Goal: Navigation & Orientation: Find specific page/section

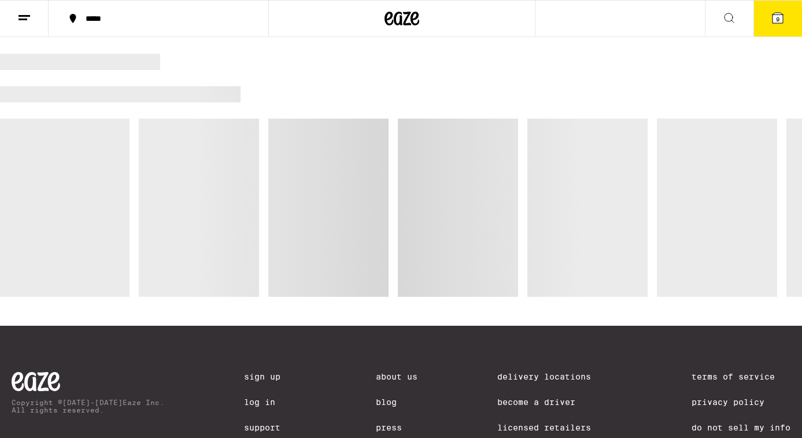
scroll to position [1005, 0]
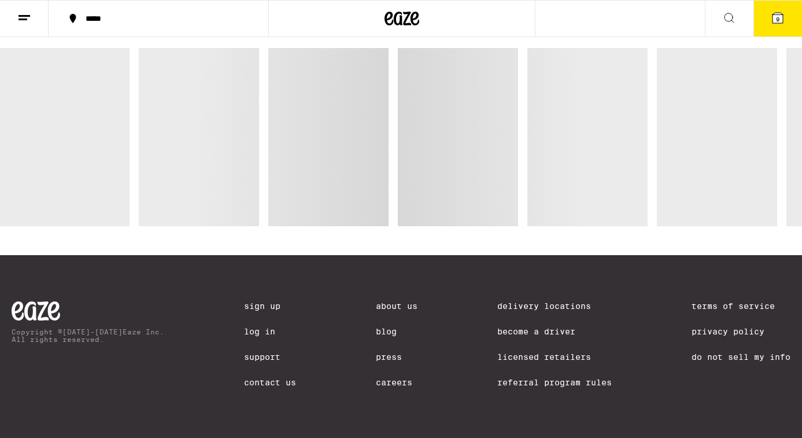
click at [542, 357] on link "Licensed Retailers" at bounding box center [554, 356] width 114 height 9
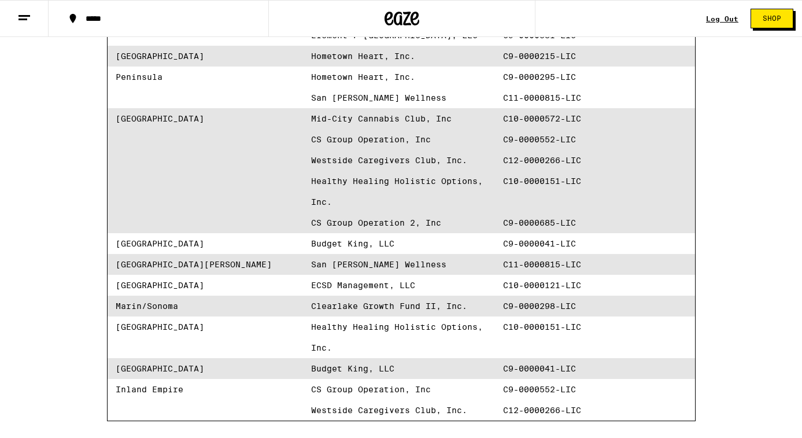
scroll to position [353, 0]
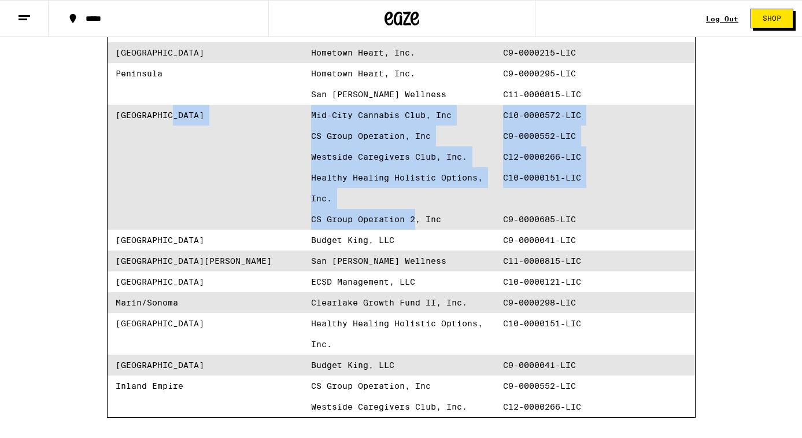
drag, startPoint x: 298, startPoint y: 218, endPoint x: 413, endPoint y: 227, distance: 115.3
click at [413, 227] on div "[GEOGRAPHIC_DATA] Mid-City Cannabis Club, Inc C10-0000572-LIC CS Group Operatio…" at bounding box center [401, 167] width 587 height 125
click at [410, 228] on span "CS Group Operation 2, Inc" at bounding box center [403, 219] width 184 height 21
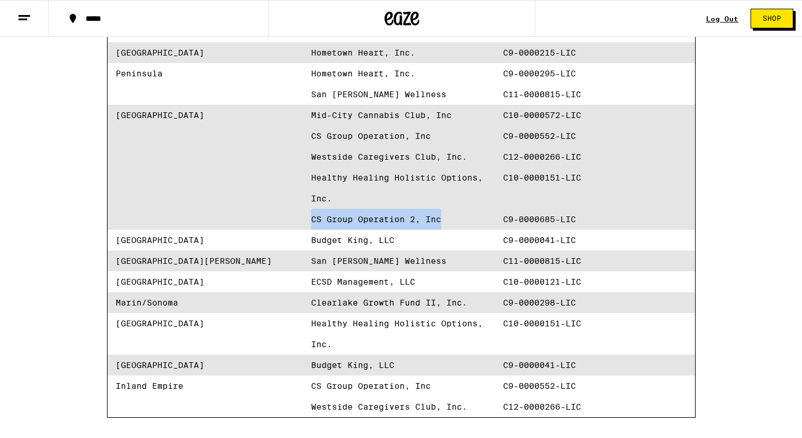
drag, startPoint x: 446, startPoint y: 220, endPoint x: 312, endPoint y: 220, distance: 134.7
click at [312, 220] on span "CS Group Operation 2, Inc" at bounding box center [403, 219] width 184 height 21
copy span "CS Group Operation 2, Inc"
click at [650, 244] on span "C9-0000041-LIC" at bounding box center [595, 239] width 184 height 21
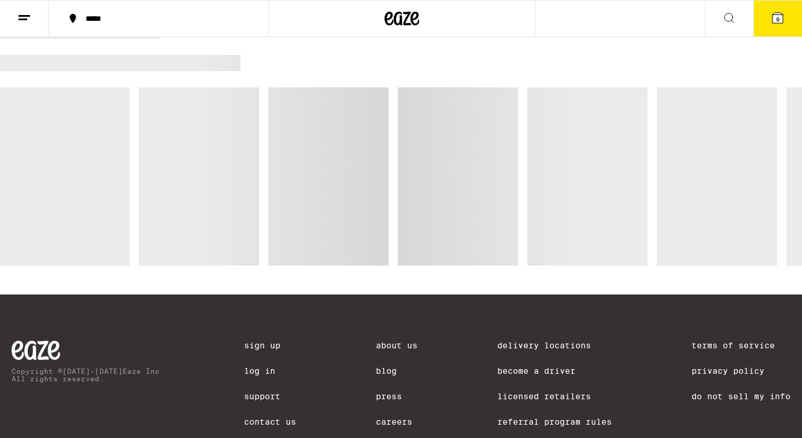
scroll to position [1005, 0]
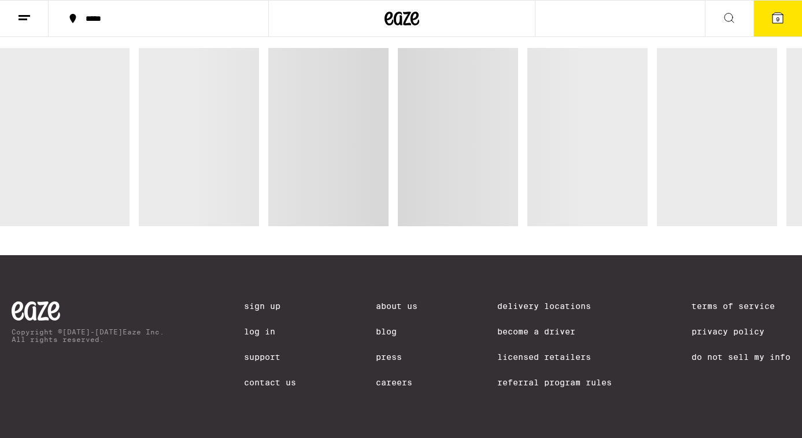
click at [528, 356] on link "Licensed Retailers" at bounding box center [554, 356] width 114 height 9
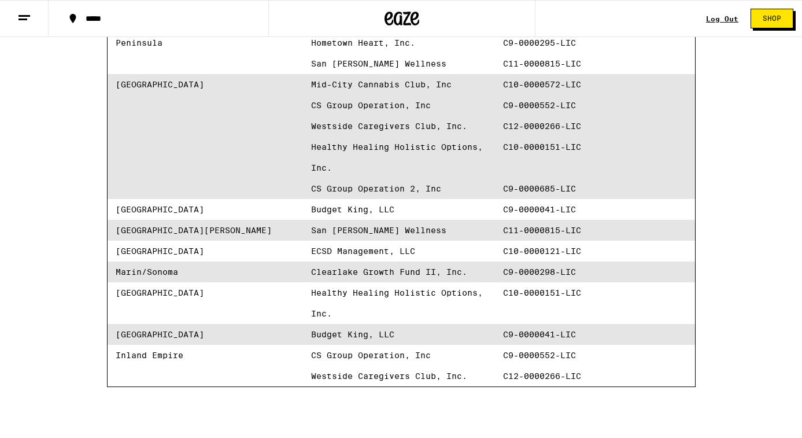
scroll to position [383, 0]
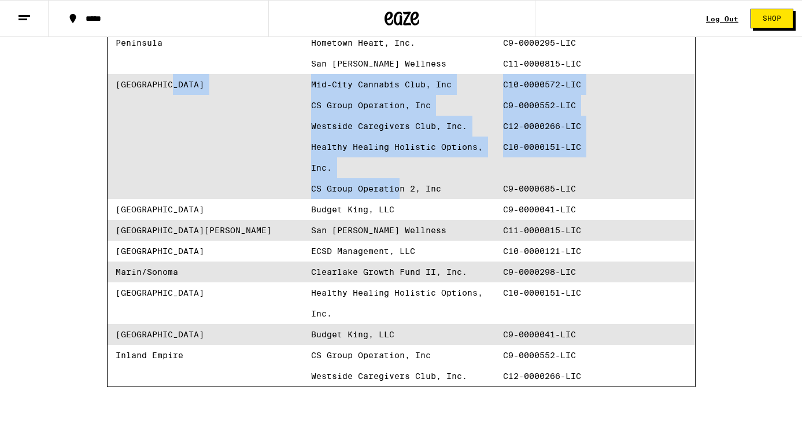
drag, startPoint x: 304, startPoint y: 191, endPoint x: 401, endPoint y: 196, distance: 96.6
click at [401, 196] on div "[GEOGRAPHIC_DATA] Mid-City Cannabis Club, Inc C10-0000572-LIC CS Group Operatio…" at bounding box center [401, 136] width 587 height 125
click at [401, 196] on span "CS Group Operation 2, Inc" at bounding box center [403, 188] width 184 height 21
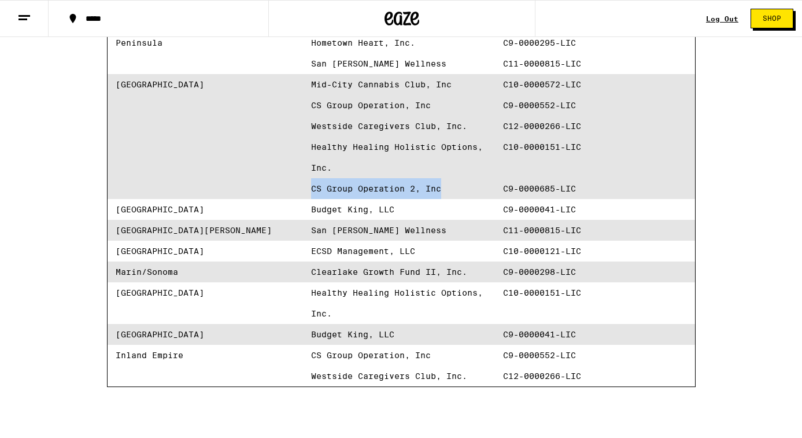
drag, startPoint x: 448, startPoint y: 192, endPoint x: 309, endPoint y: 197, distance: 138.8
click at [309, 197] on div "[GEOGRAPHIC_DATA] Mid-City Cannabis Club, Inc C10-0000572-LIC CS Group Operatio…" at bounding box center [401, 136] width 587 height 125
copy span "CS Group Operation 2, Inc"
